Goal: Obtain resource: Download file/media

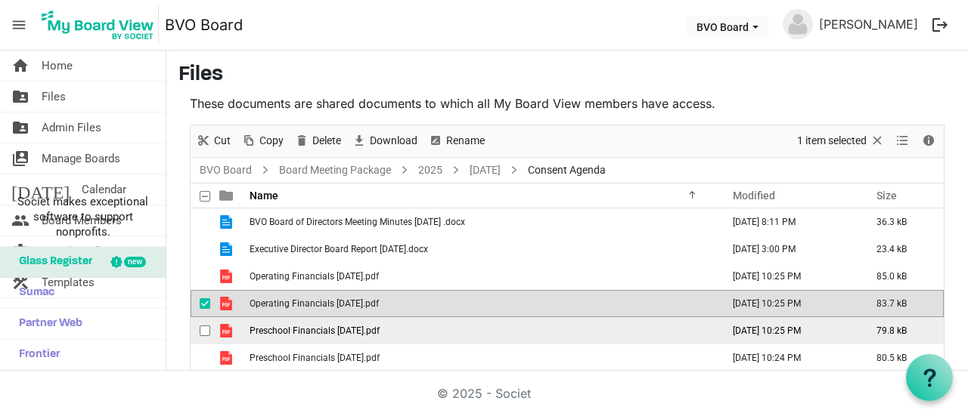
scroll to position [92, 0]
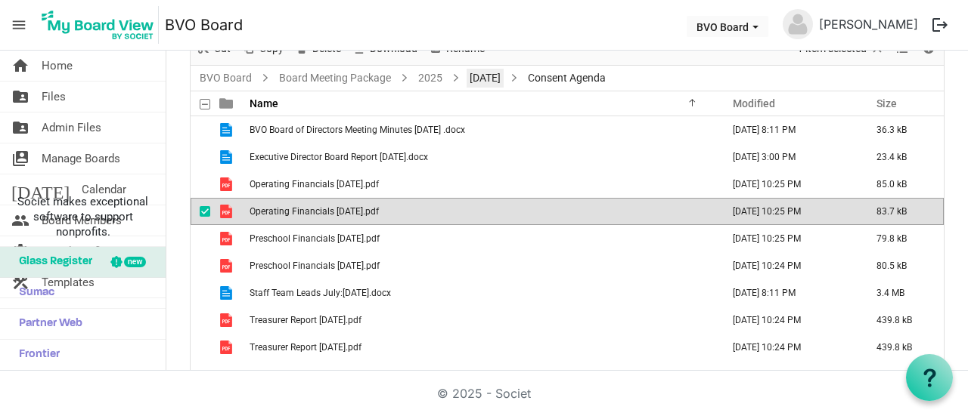
click at [503, 73] on link "[DATE]" at bounding box center [484, 78] width 37 height 19
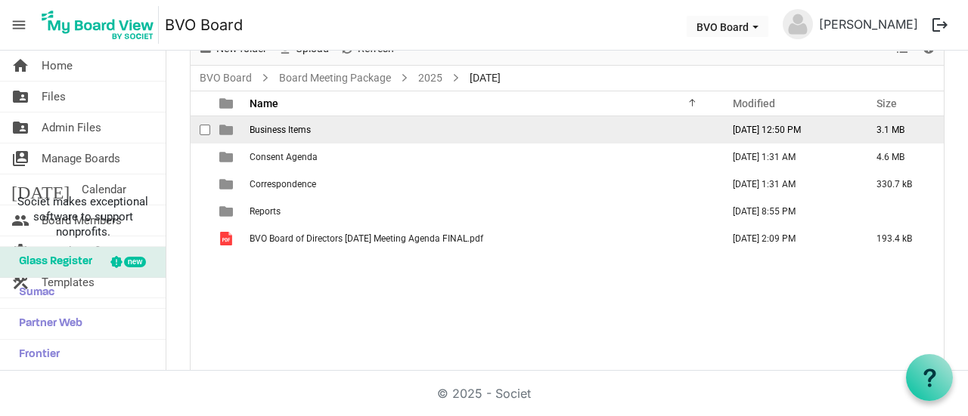
click at [283, 128] on span "Business Items" at bounding box center [279, 130] width 61 height 11
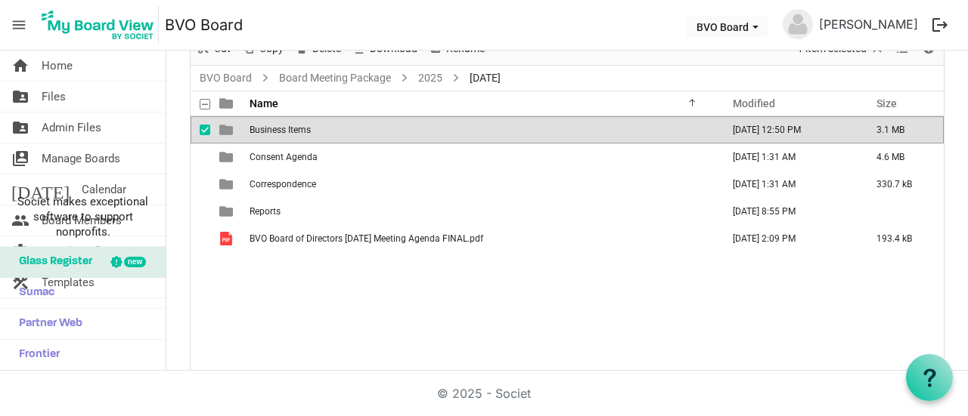
click at [283, 128] on span "Business Items" at bounding box center [279, 130] width 61 height 11
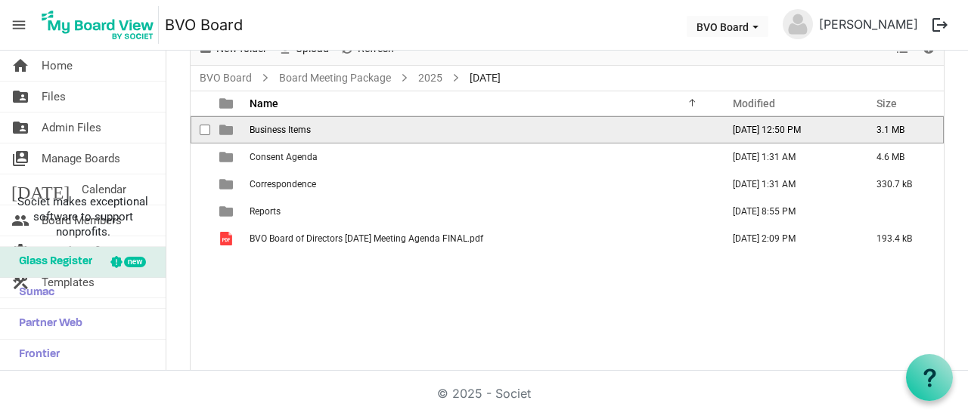
click at [283, 128] on span "Business Items" at bounding box center [279, 130] width 61 height 11
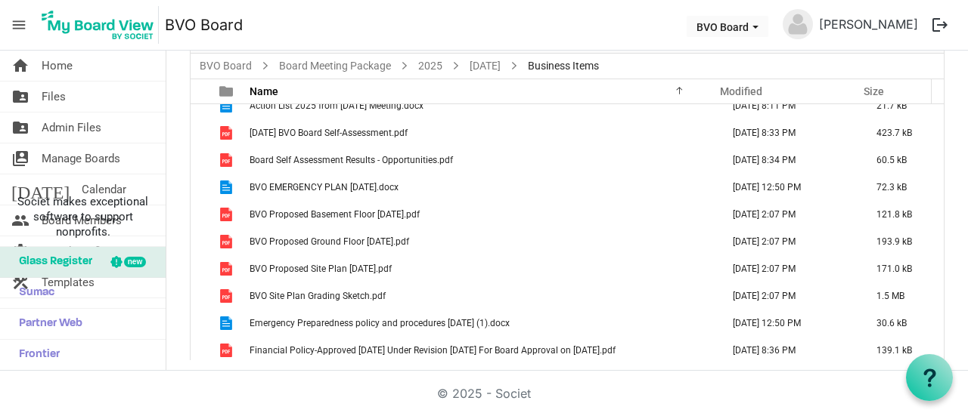
scroll to position [15, 0]
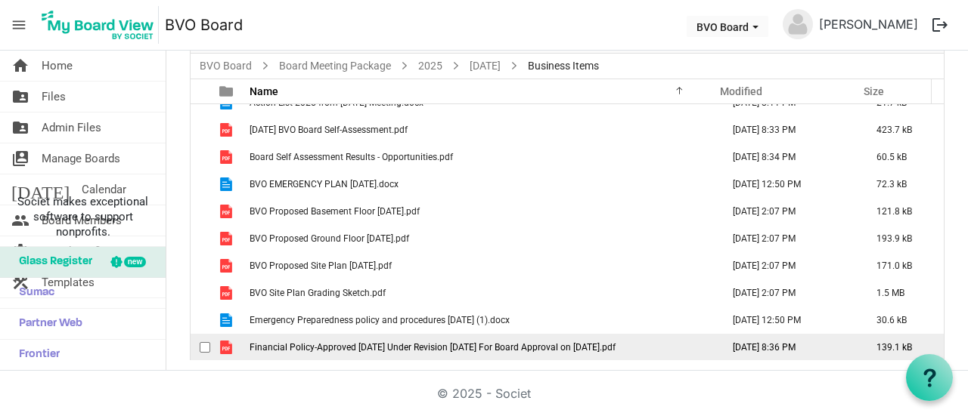
click at [519, 346] on span "Financial Policy-Approved [DATE] Under Revision [DATE] For Board Approval on [D…" at bounding box center [432, 347] width 366 height 11
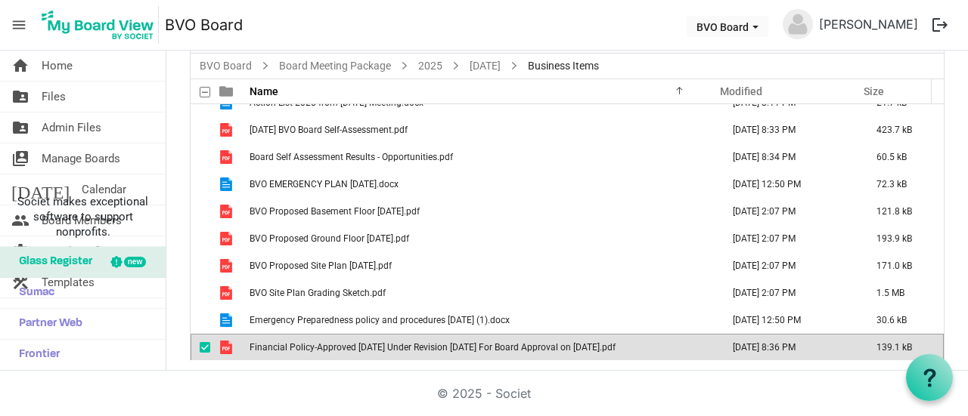
click at [519, 346] on span "Financial Policy-Approved [DATE] Under Revision [DATE] For Board Approval on [D…" at bounding box center [432, 347] width 366 height 11
click at [255, 342] on span "Financial Policy-Approved [DATE] Under Revision [DATE] For Board Approval on [D…" at bounding box center [432, 347] width 366 height 11
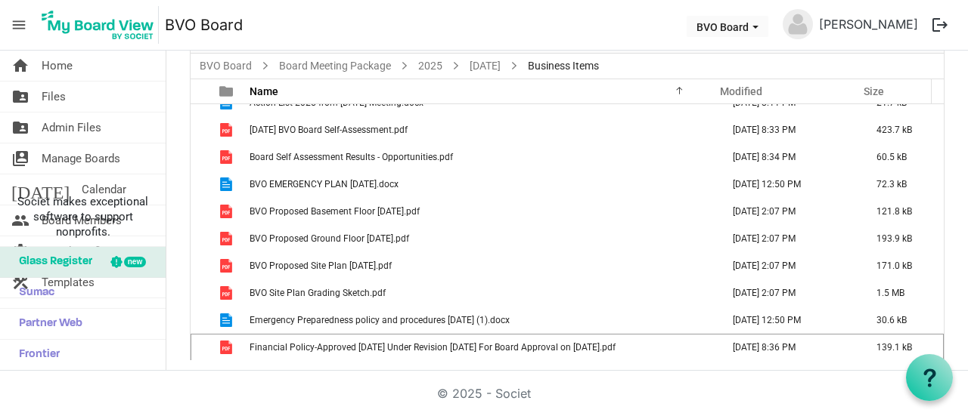
scroll to position [0, 0]
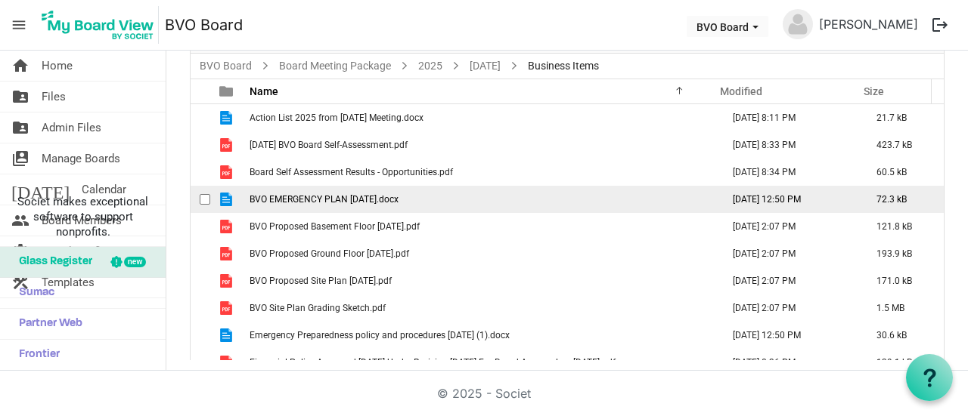
click at [360, 197] on span "BVO EMERGENCY PLAN [DATE].docx" at bounding box center [323, 199] width 149 height 11
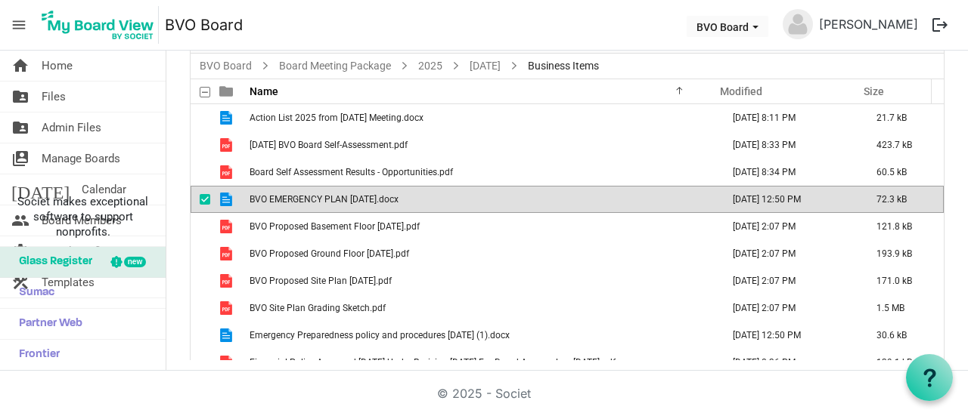
click at [360, 197] on span "BVO EMERGENCY PLAN [DATE].docx" at bounding box center [323, 199] width 149 height 11
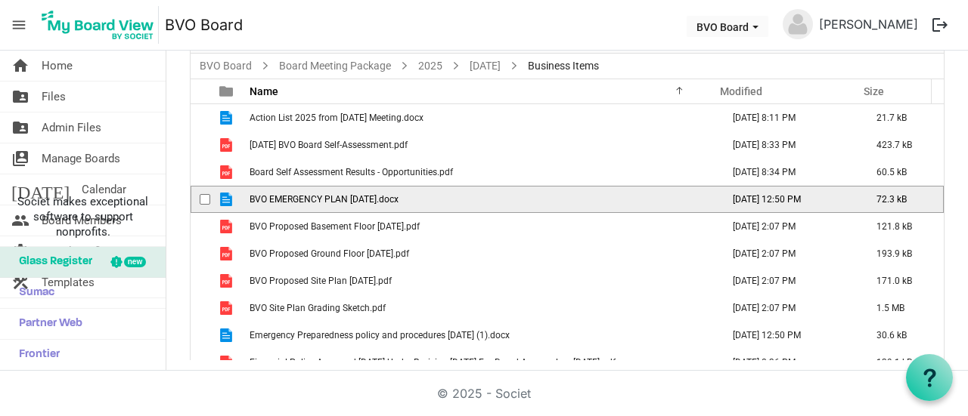
click at [360, 197] on span "BVO EMERGENCY PLAN [DATE].docx" at bounding box center [323, 199] width 149 height 11
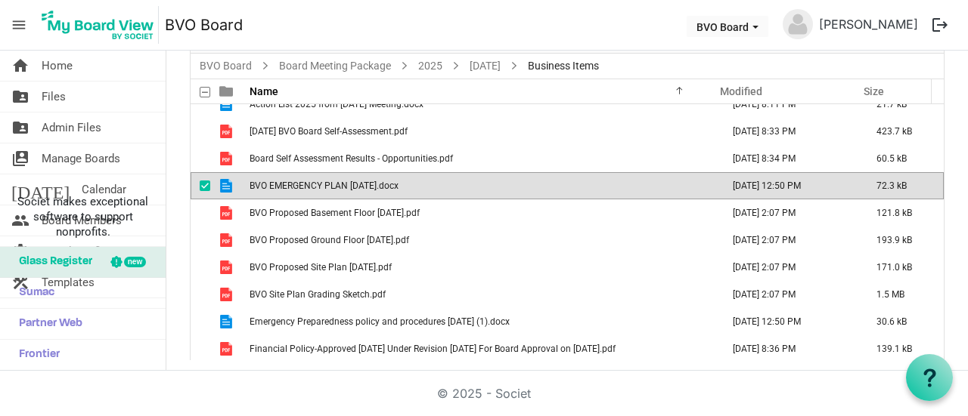
scroll to position [15, 0]
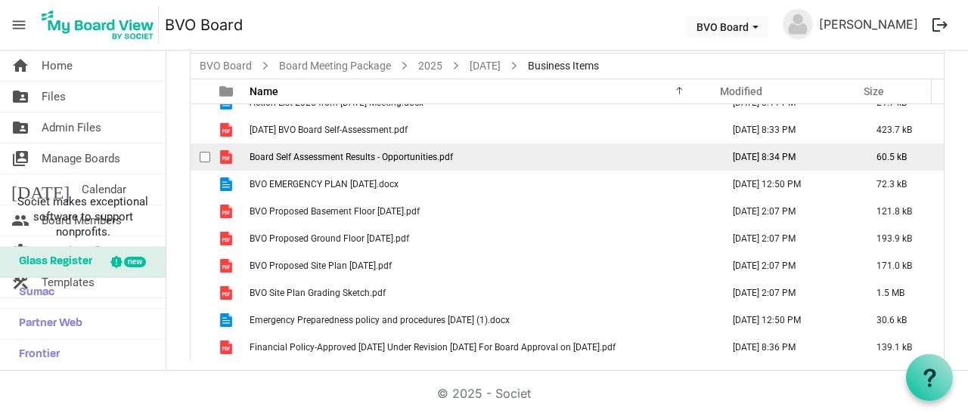
click at [401, 152] on span "Board Self Assessment Results - Opportunities.pdf" at bounding box center [350, 157] width 203 height 11
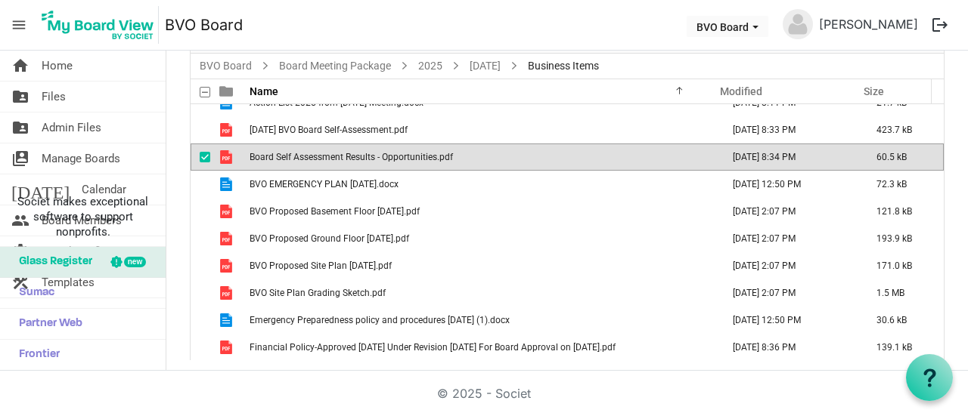
click at [401, 152] on span "Board Self Assessment Results - Opportunities.pdf" at bounding box center [350, 157] width 203 height 11
